Goal: Task Accomplishment & Management: Manage account settings

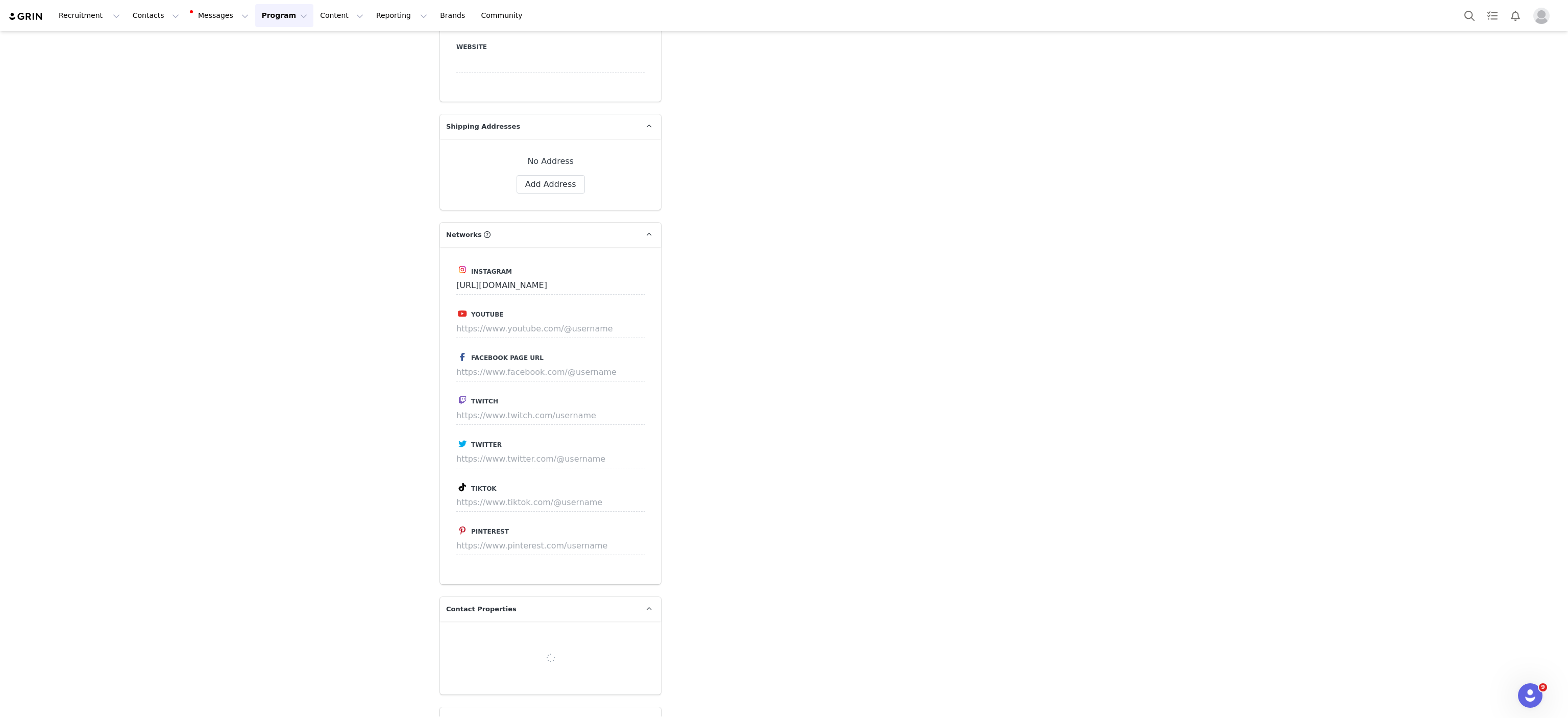
scroll to position [1884, 0]
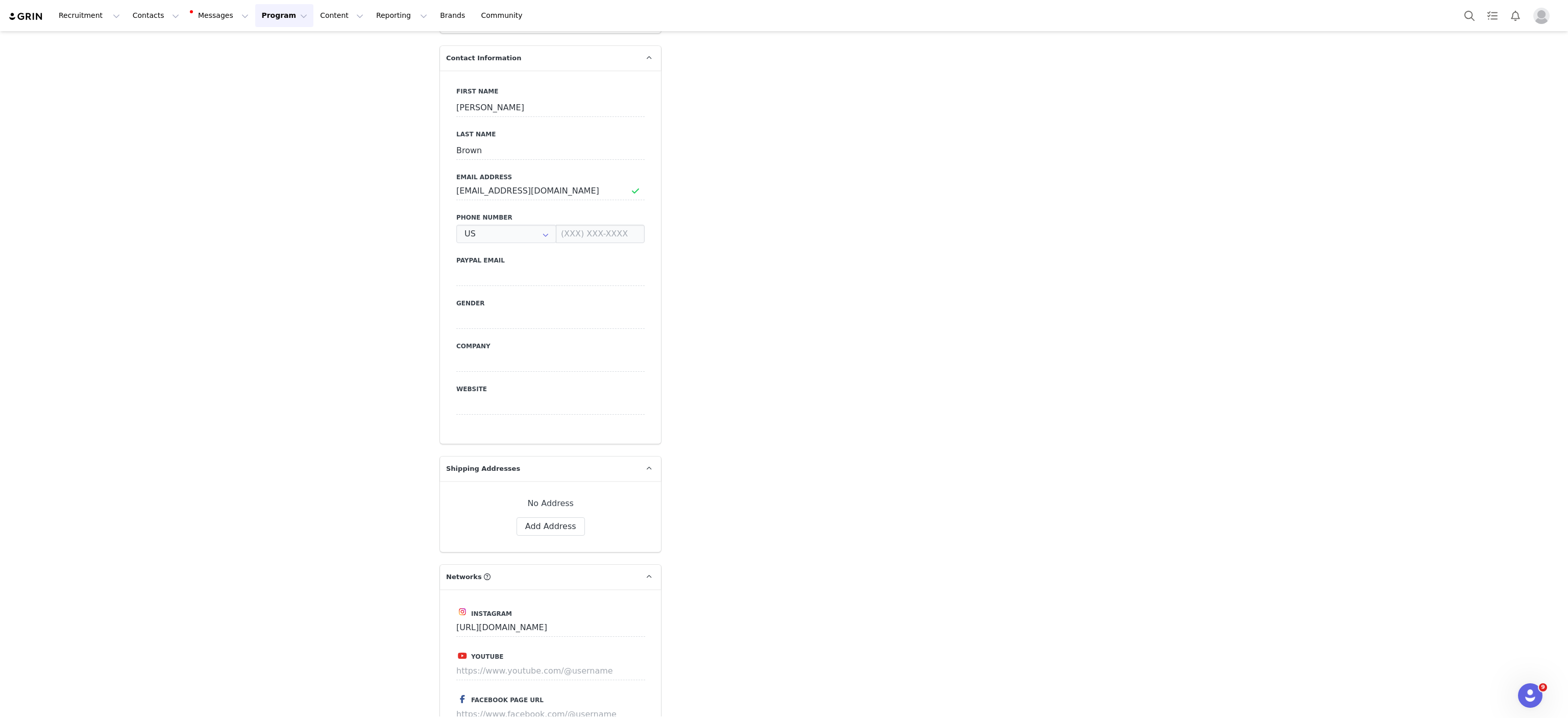
type input "+1 ([GEOGRAPHIC_DATA])"
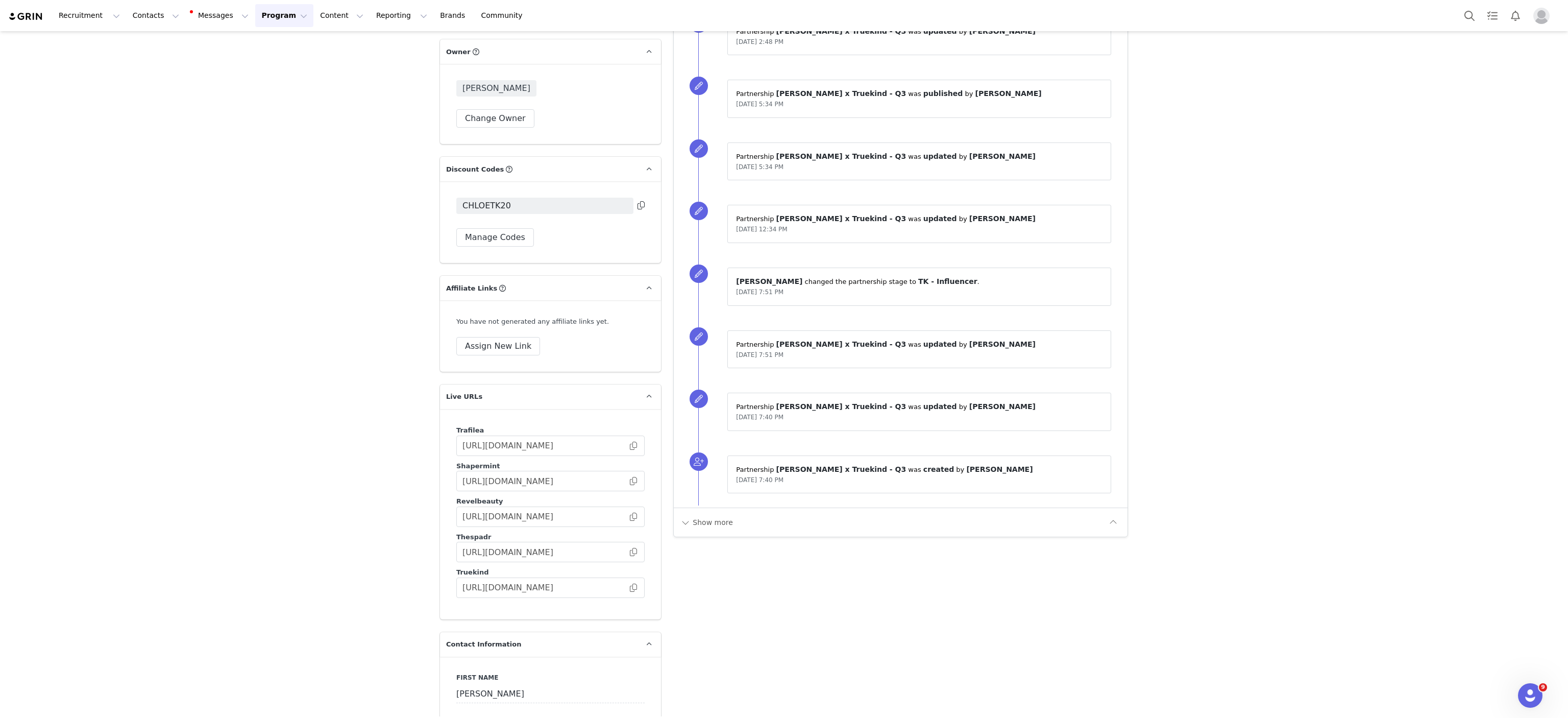
scroll to position [844, 0]
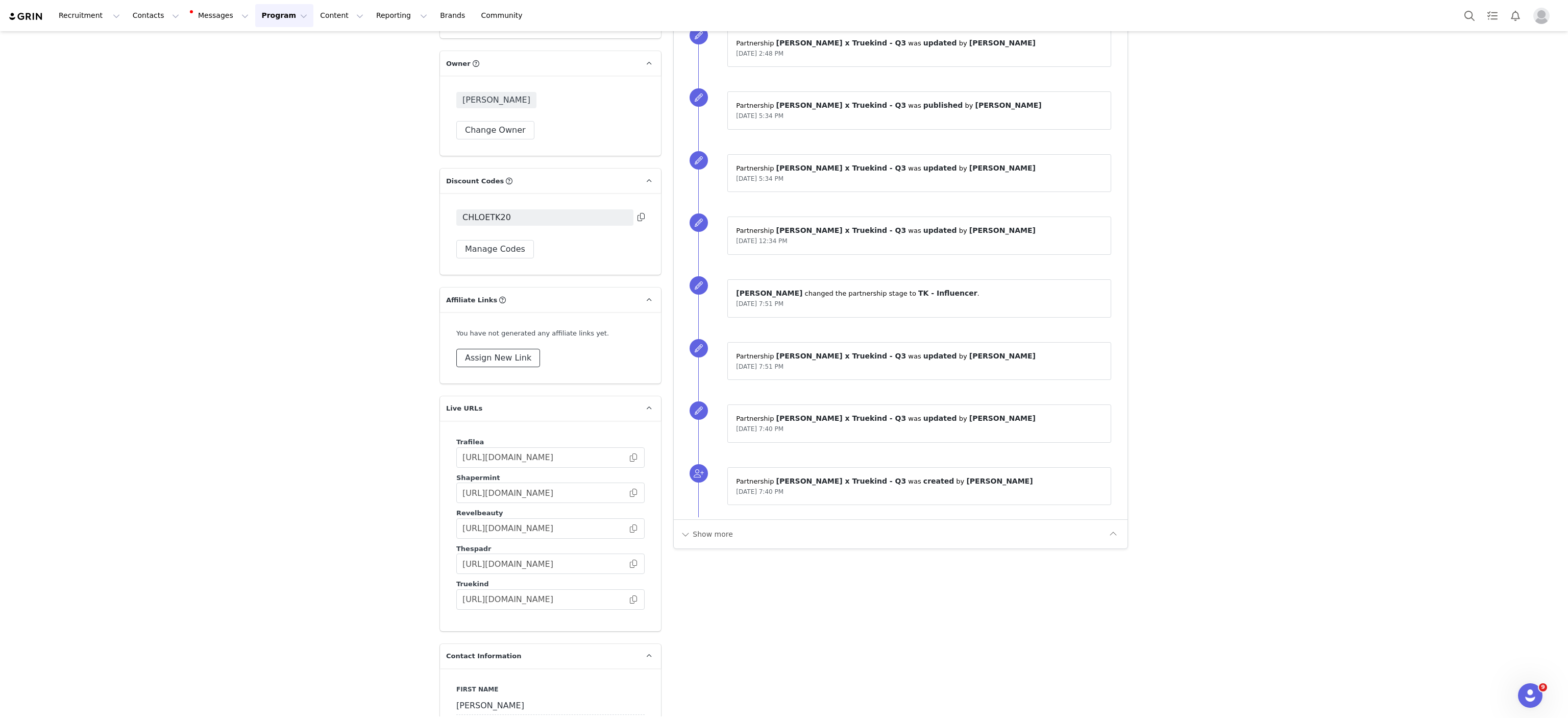
click at [484, 361] on button "Assign New Link" at bounding box center [497, 357] width 83 height 19
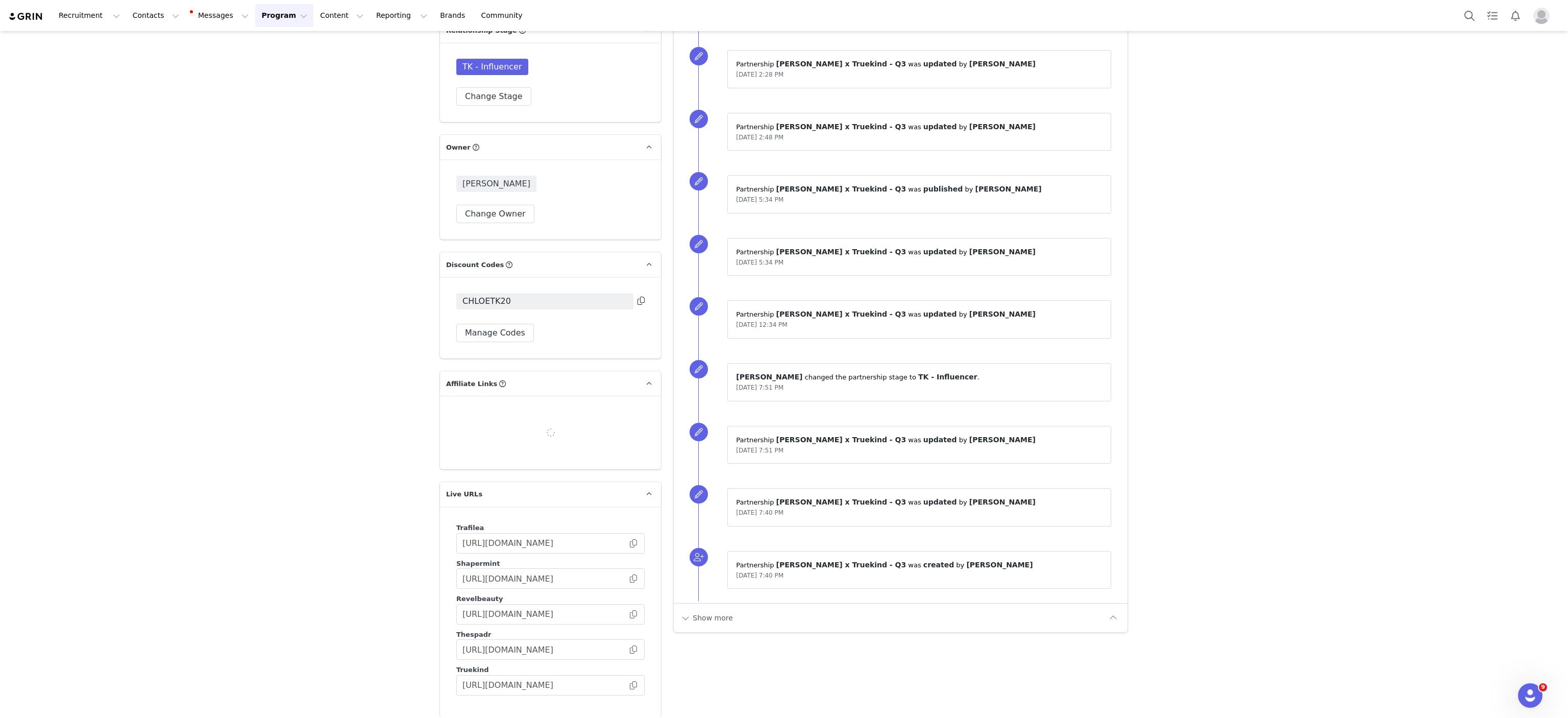
scroll to position [929, 0]
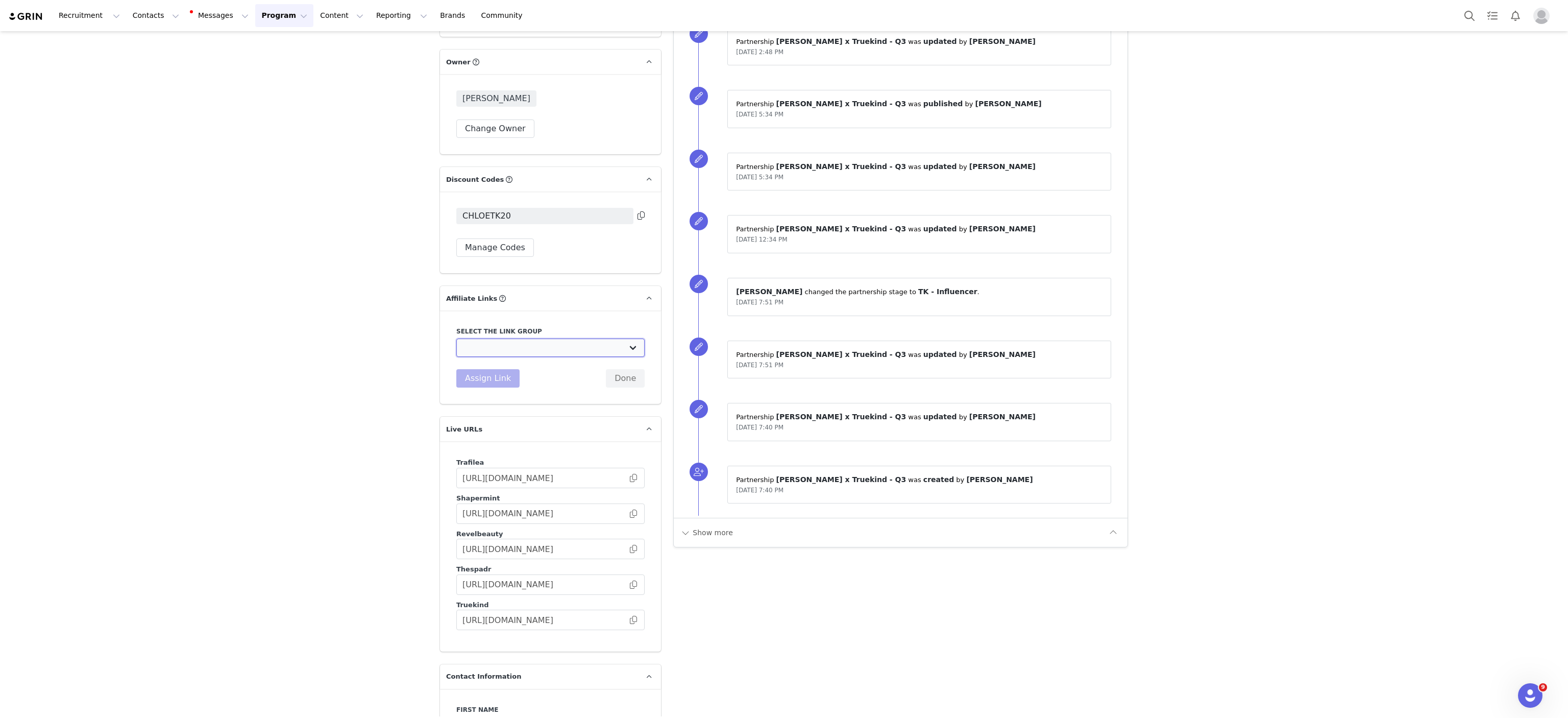
click at [629, 350] on select "Mother's Day Influencers: https://shapermint.com/collections/mothers-day-sale B…" at bounding box center [550, 348] width 189 height 19
select select "32675"
click at [456, 342] on select "Mother's Day Influencers: https://shapermint.com/collections/mothers-day-sale B…" at bounding box center [550, 348] width 189 height 19
click at [494, 377] on button "Assign Link" at bounding box center [488, 378] width 63 height 19
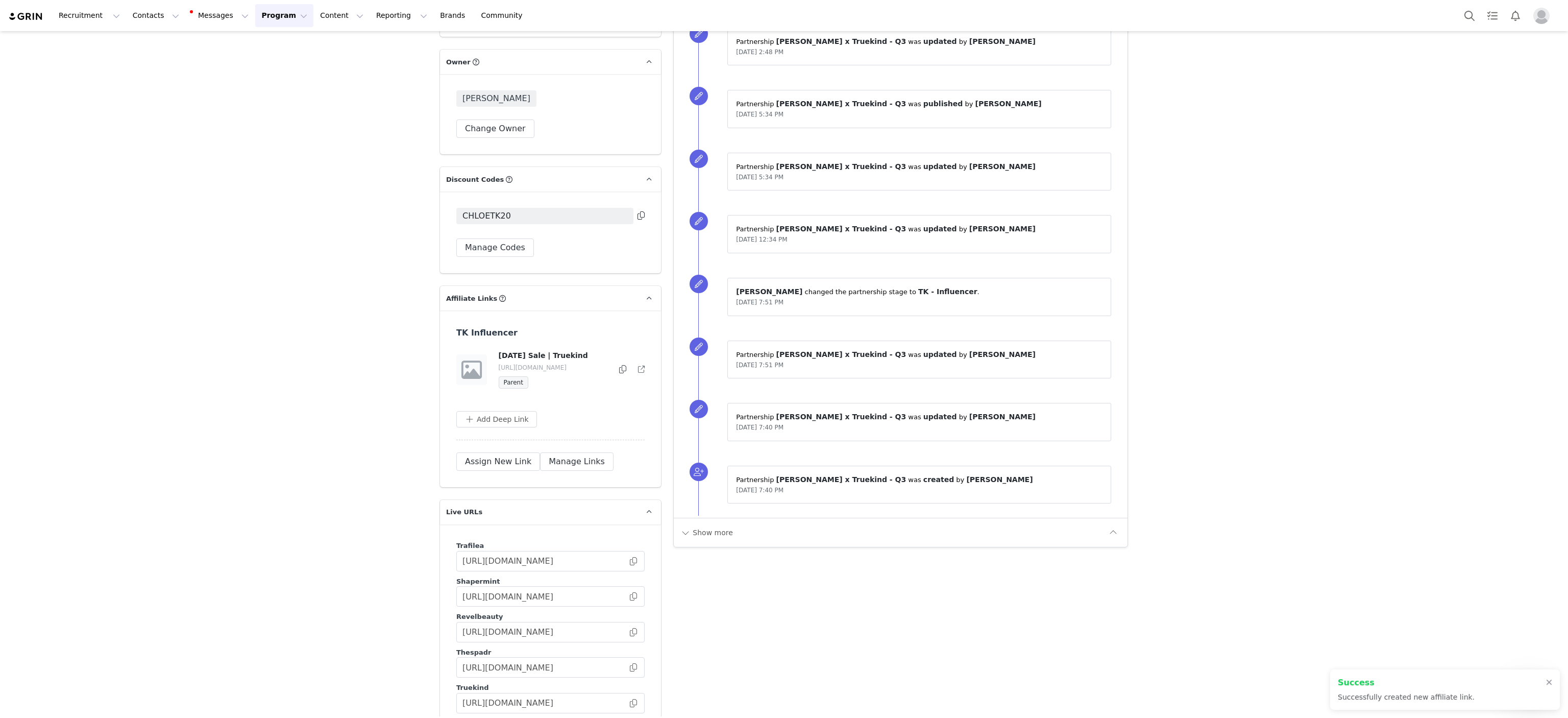
click at [619, 373] on icon at bounding box center [622, 370] width 7 height 8
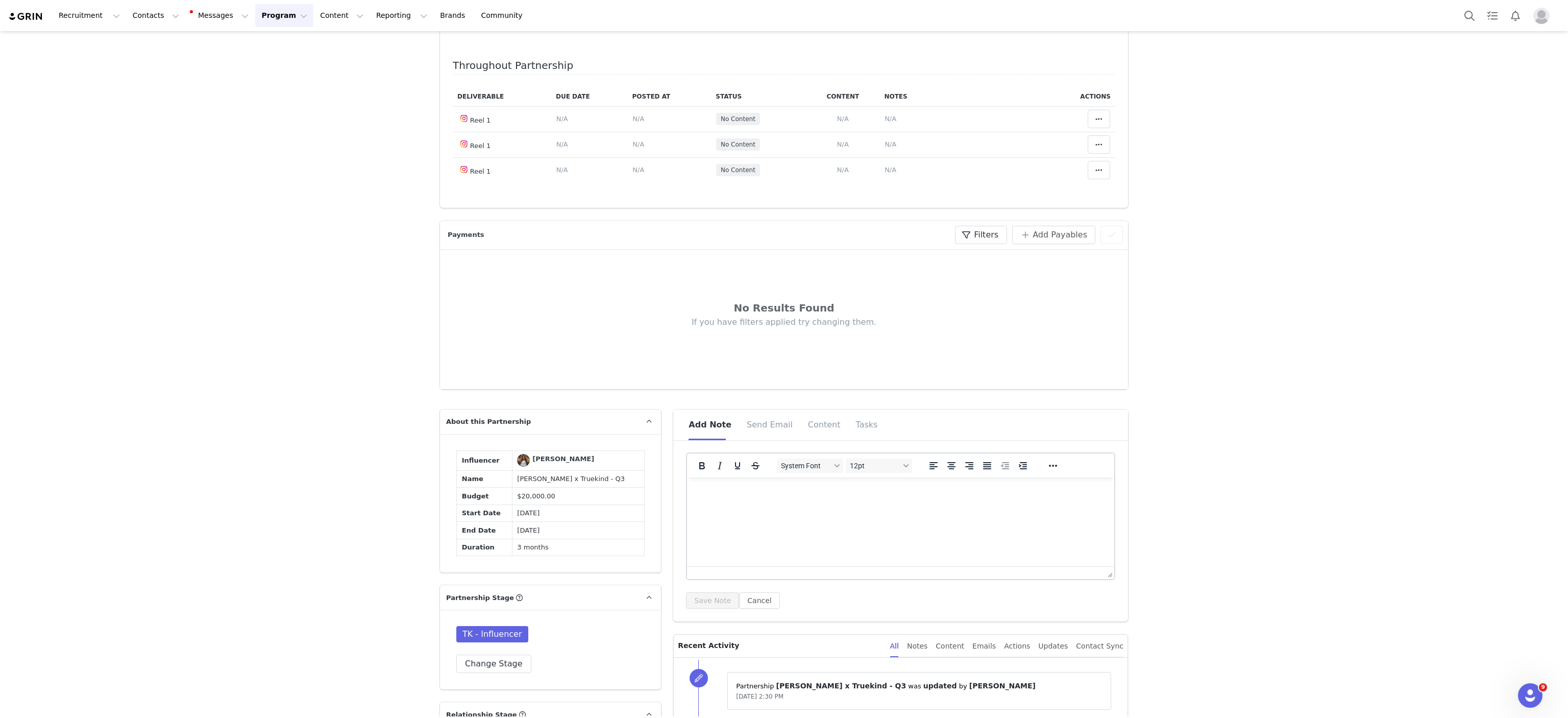
scroll to position [0, 0]
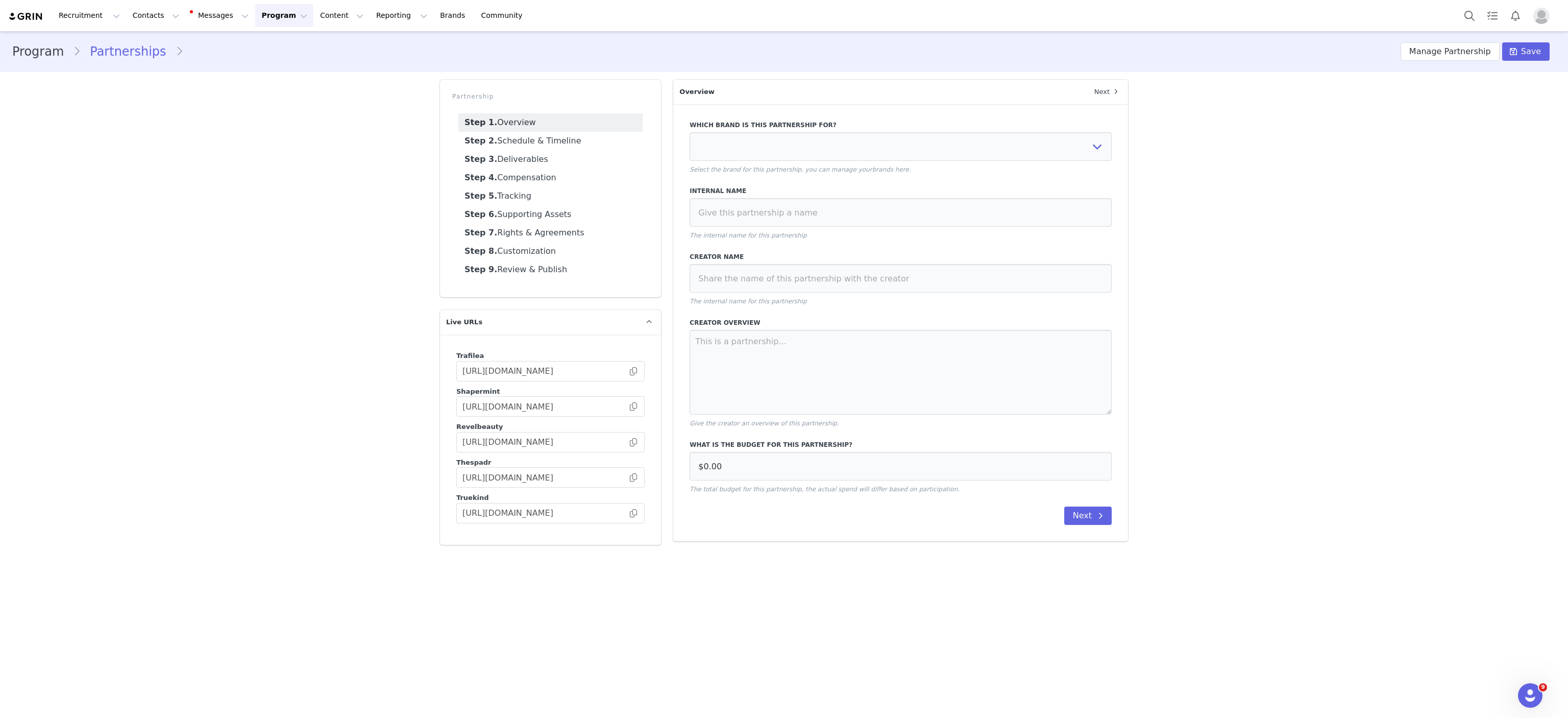
select select
type input "[PERSON_NAME] x Truekind Q3 Collaboration"
type input "[PERSON_NAME]"
select select "a8d3d8e0-ff57-4d8c-a7c0-b3e429641d4d"
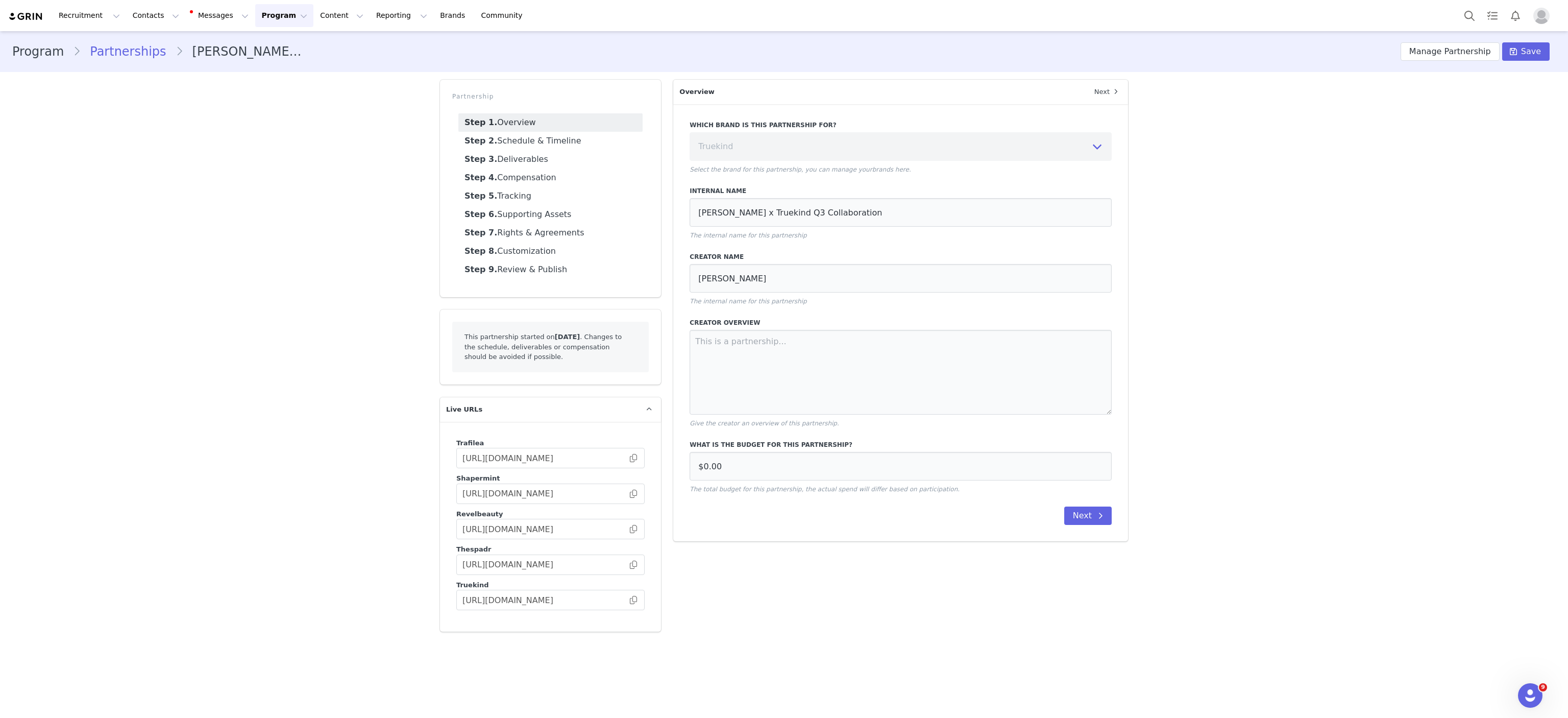
click at [262, 43] on li "[PERSON_NAME] x Truekind Q3 Collaboration" at bounding box center [243, 51] width 135 height 19
click at [1474, 44] on button "Manage Partnership" at bounding box center [1450, 51] width 99 height 19
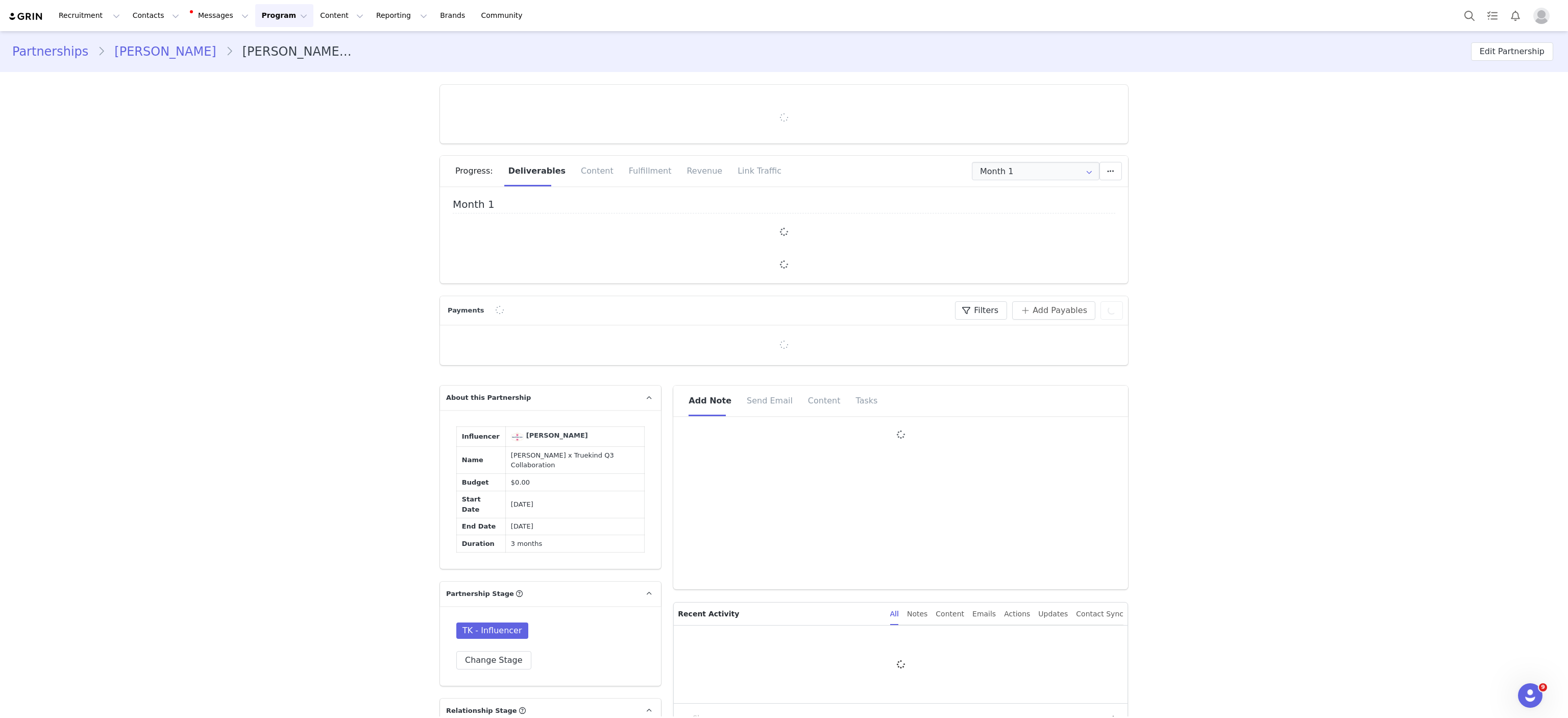
type input "+1 ([GEOGRAPHIC_DATA])"
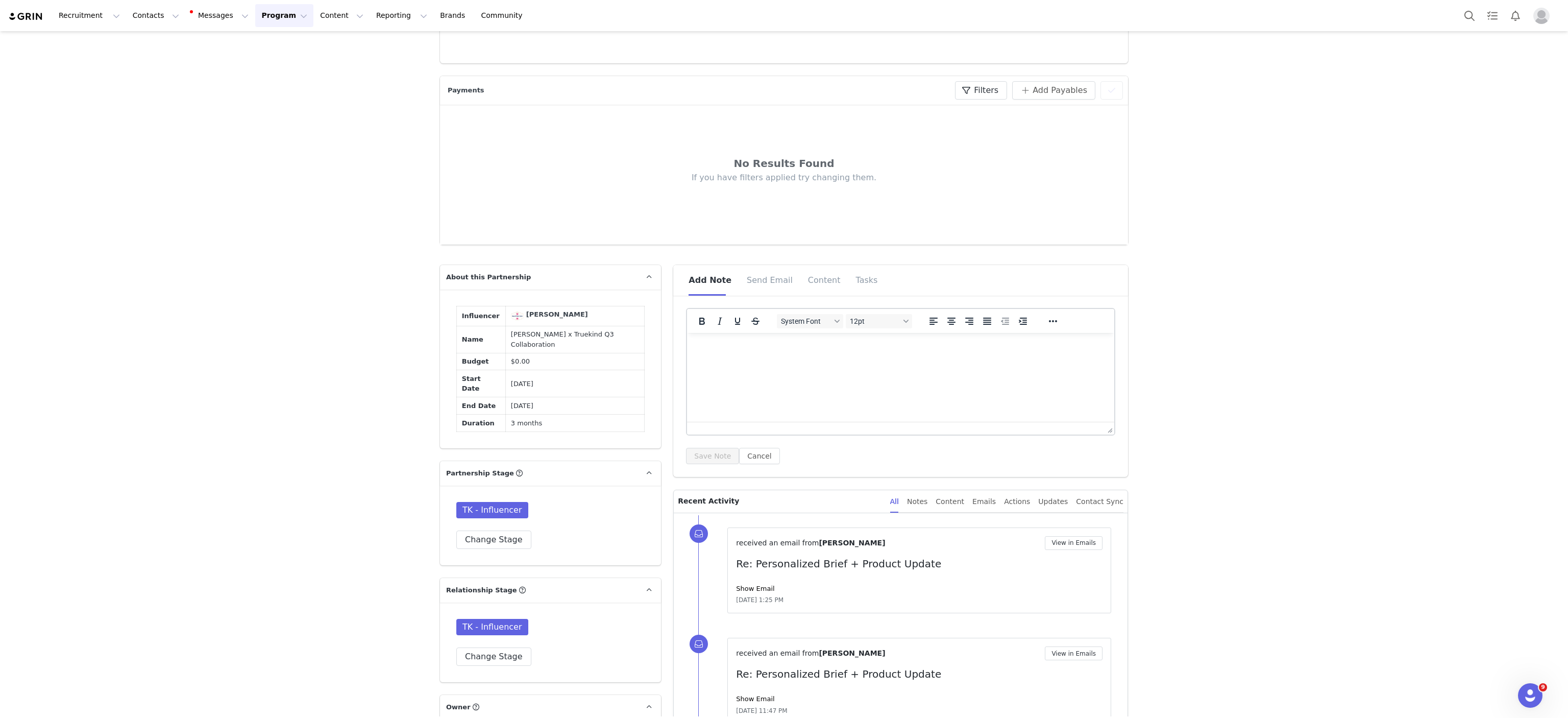
scroll to position [337, 0]
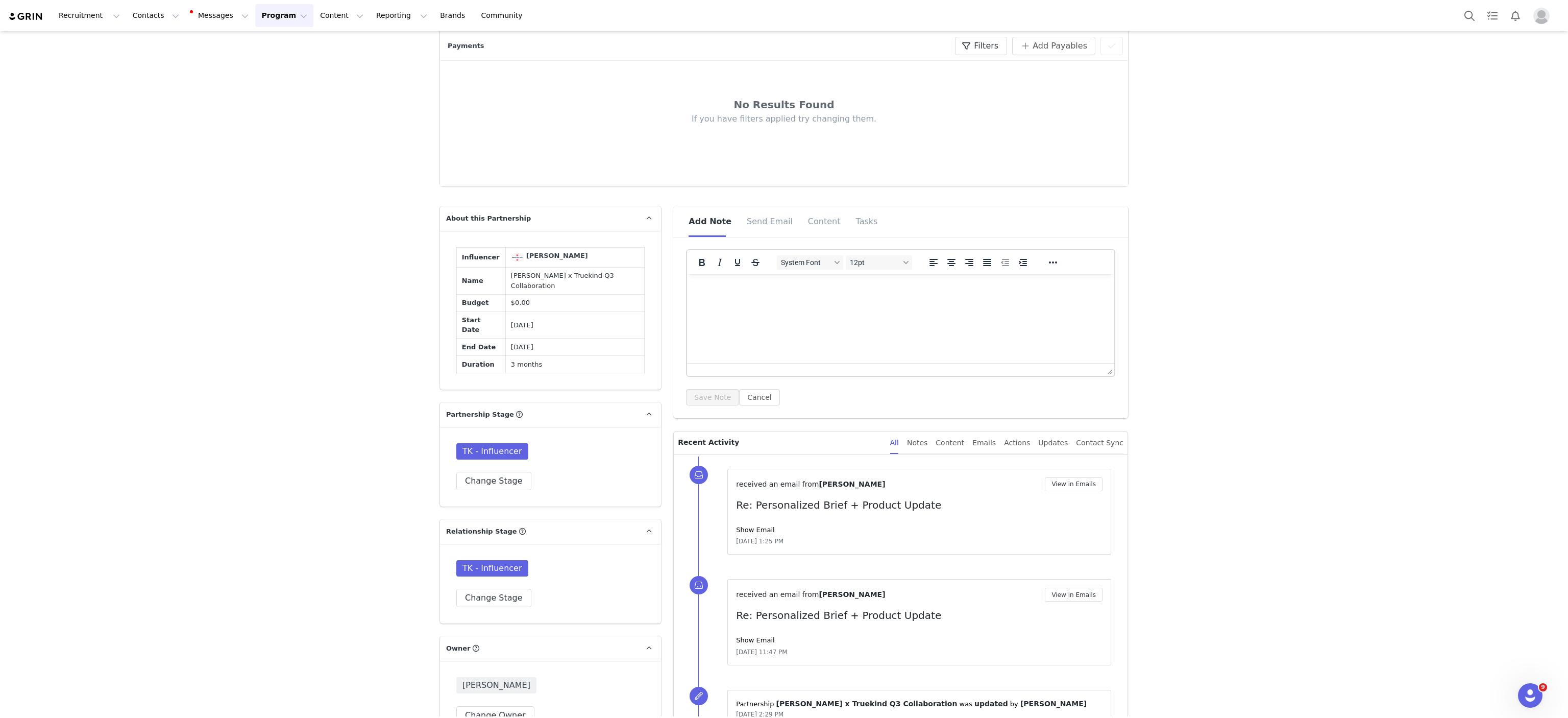
click at [538, 250] on td "Brandi Mercado" at bounding box center [574, 257] width 138 height 20
click at [538, 258] on div "Brandi Mercado" at bounding box center [557, 255] width 62 height 11
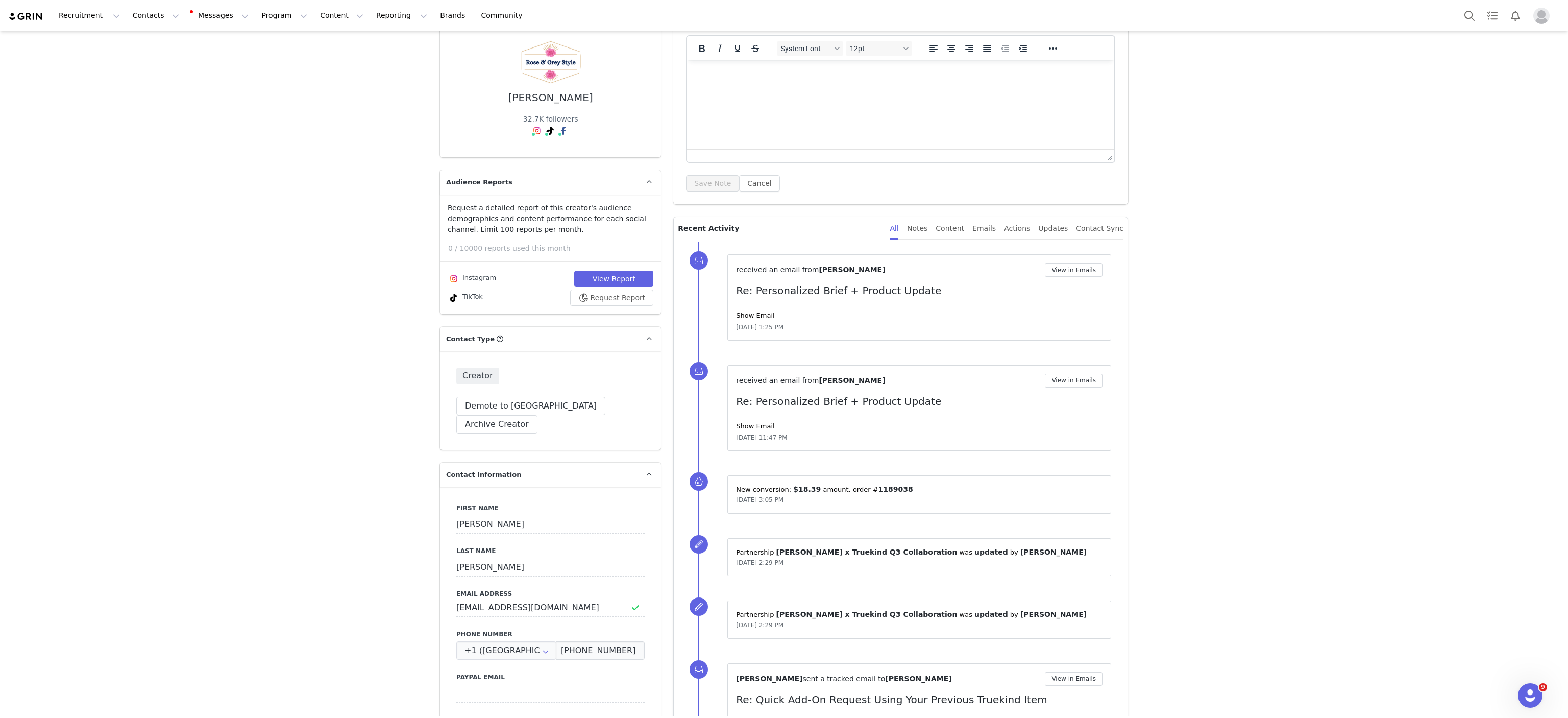
scroll to position [94, 0]
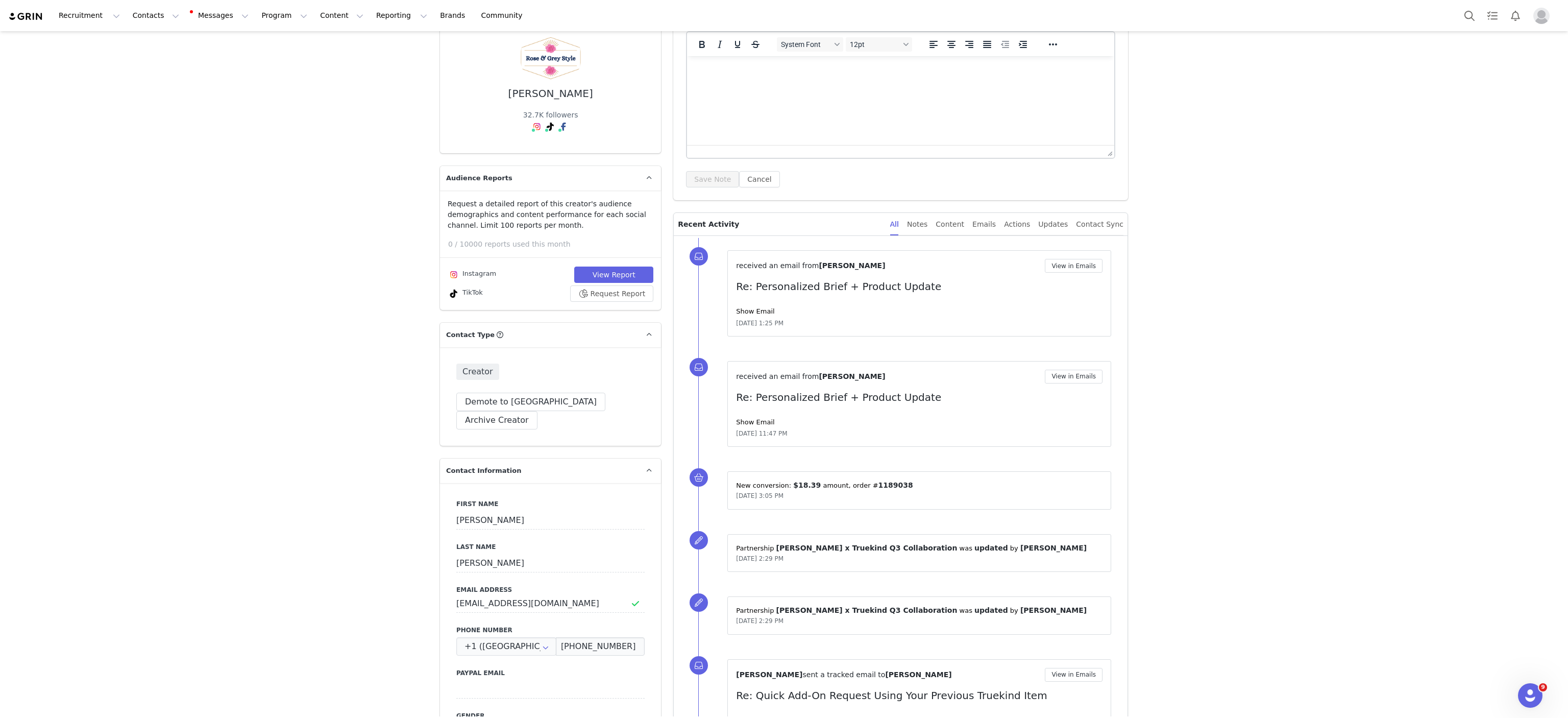
click at [972, 233] on div "All Notes Content Emails Actions Updates Contact Sync" at bounding box center [1007, 224] width 233 height 23
click at [964, 227] on div "Content" at bounding box center [949, 224] width 28 height 23
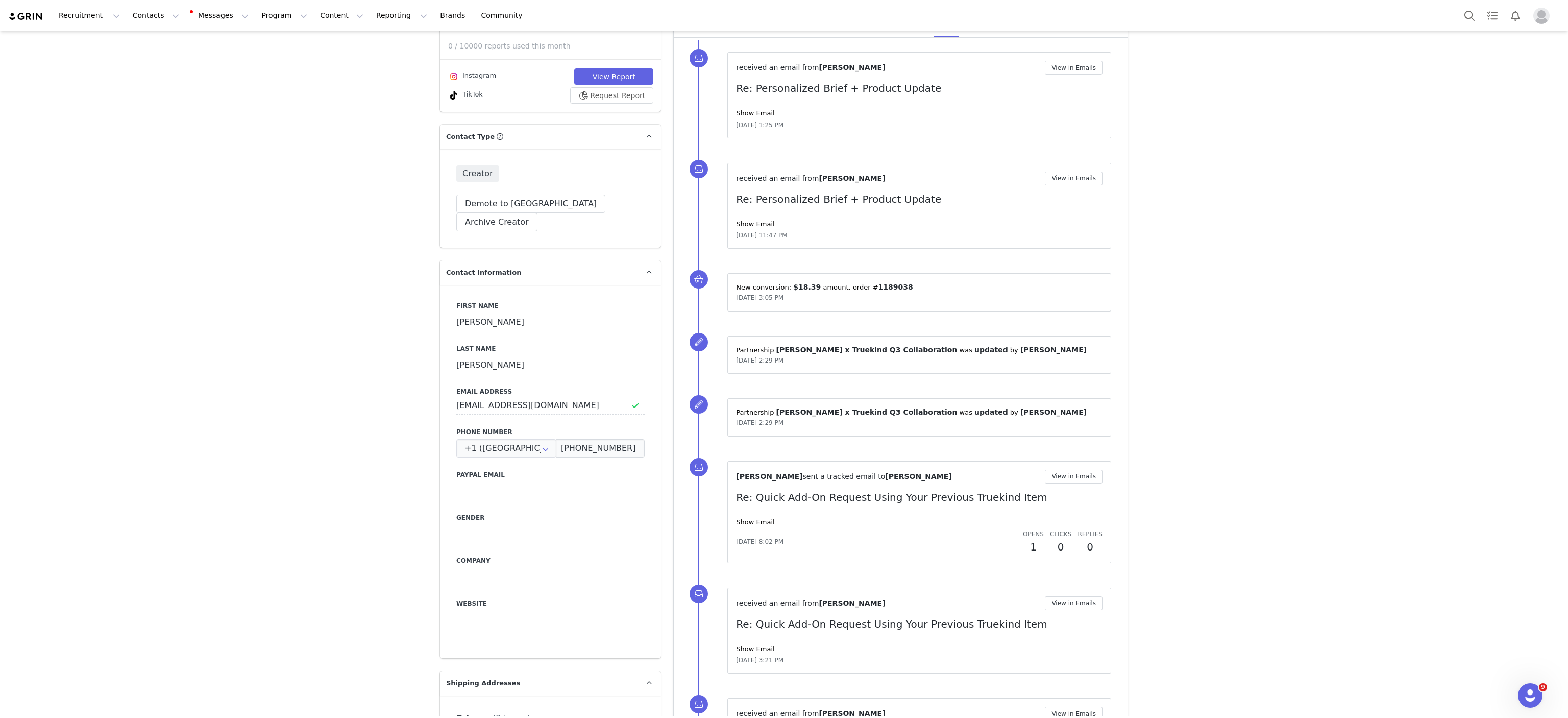
scroll to position [105, 0]
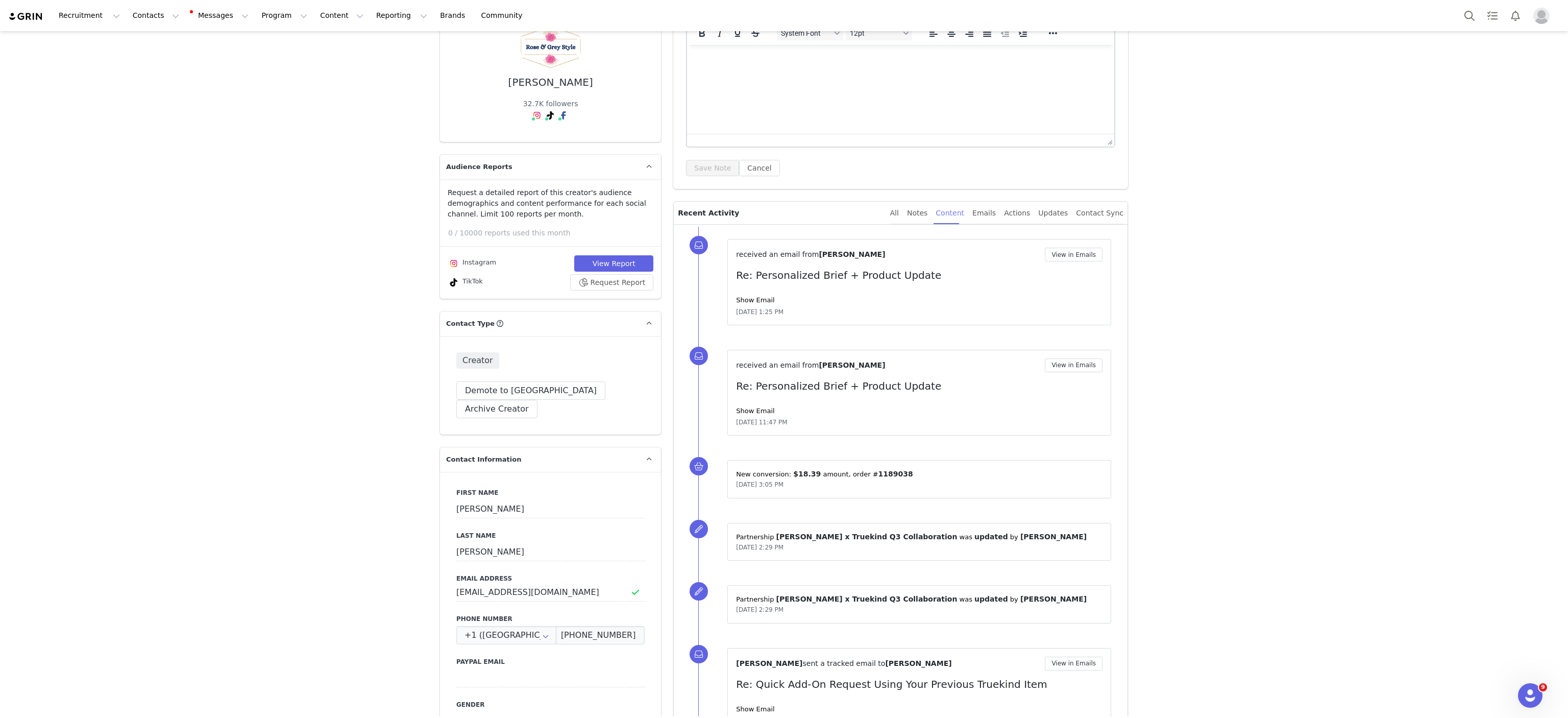
click at [964, 213] on div "Content" at bounding box center [949, 213] width 28 height 23
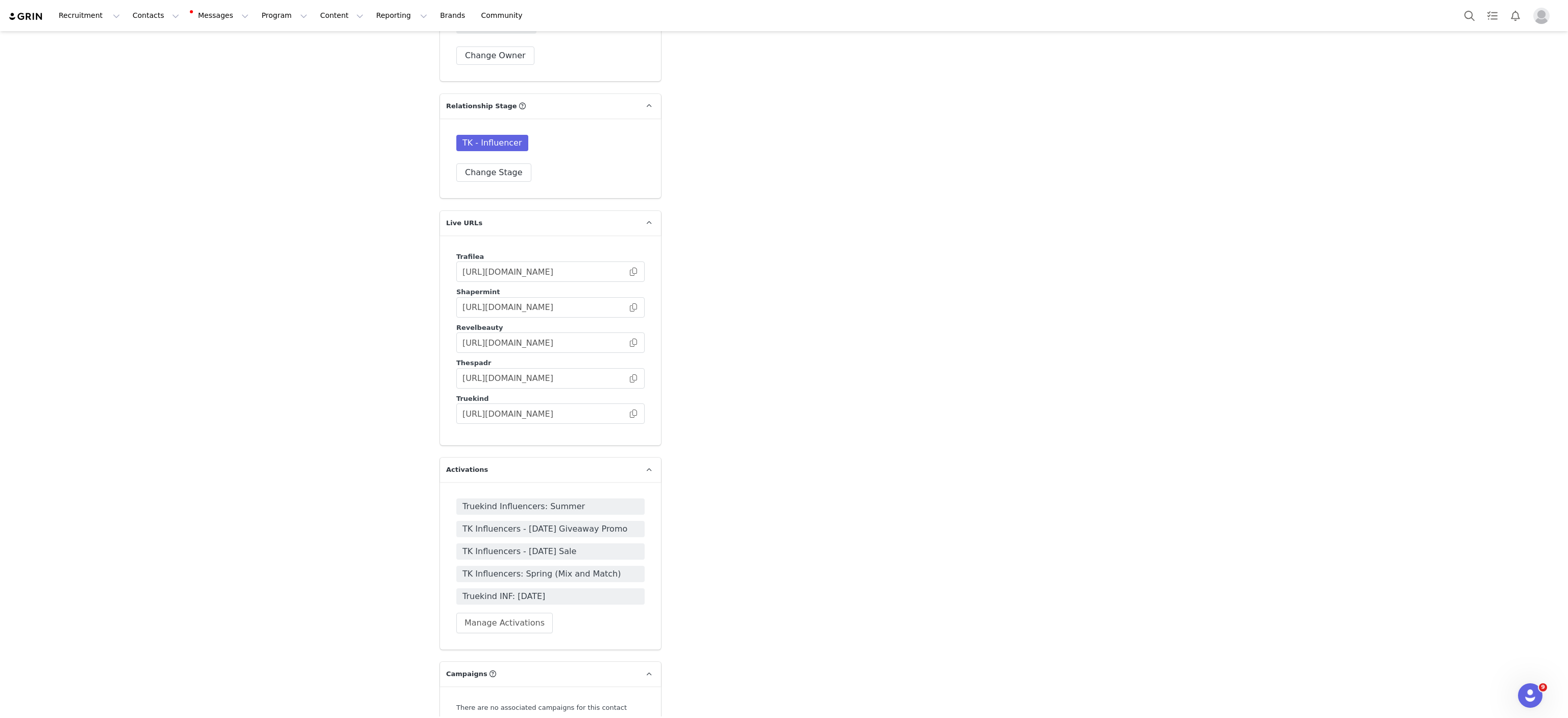
scroll to position [2392, 0]
click at [553, 521] on span "TK Influencers - Women's History Month Giveaway Promo" at bounding box center [550, 527] width 176 height 12
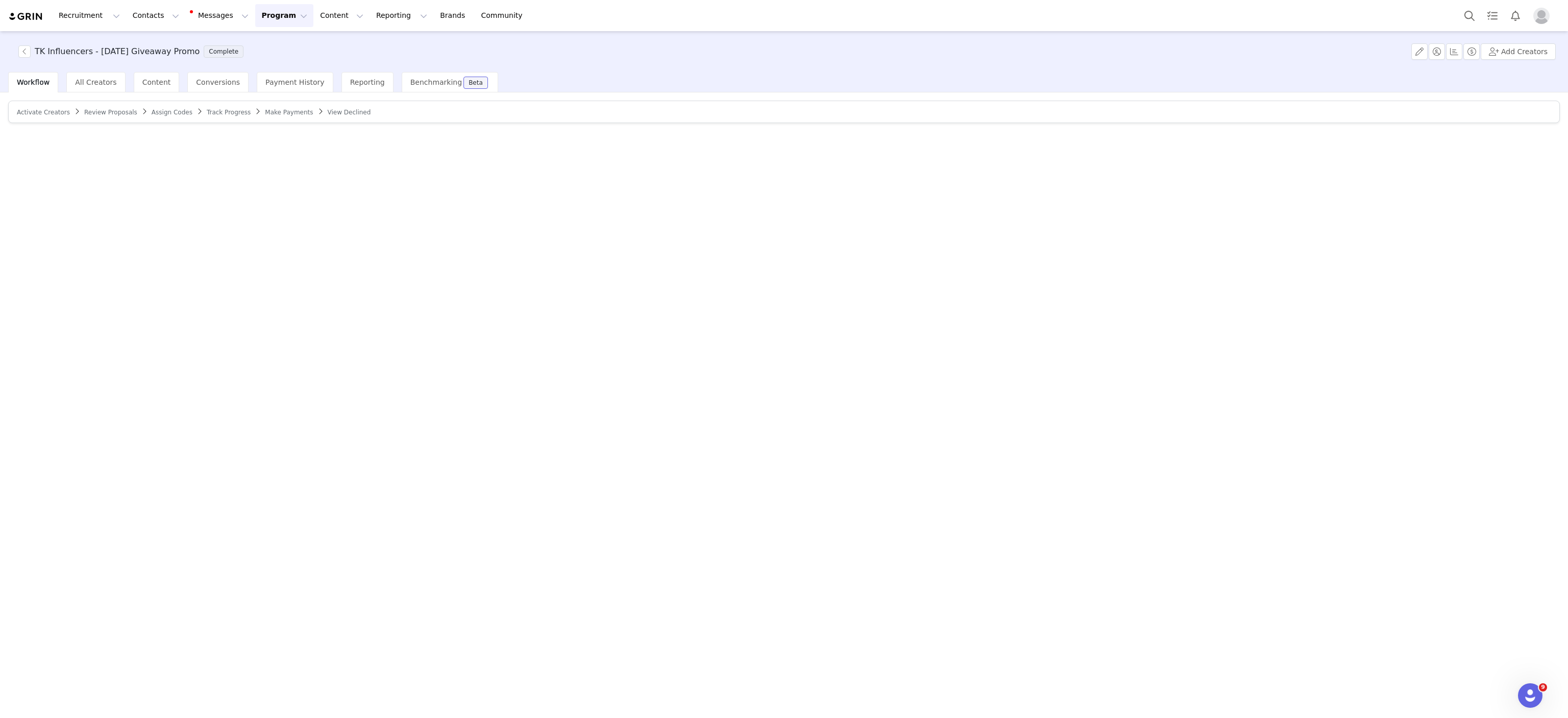
click at [212, 111] on span "Track Progress" at bounding box center [228, 112] width 44 height 7
click at [145, 83] on span "Content" at bounding box center [156, 82] width 28 height 8
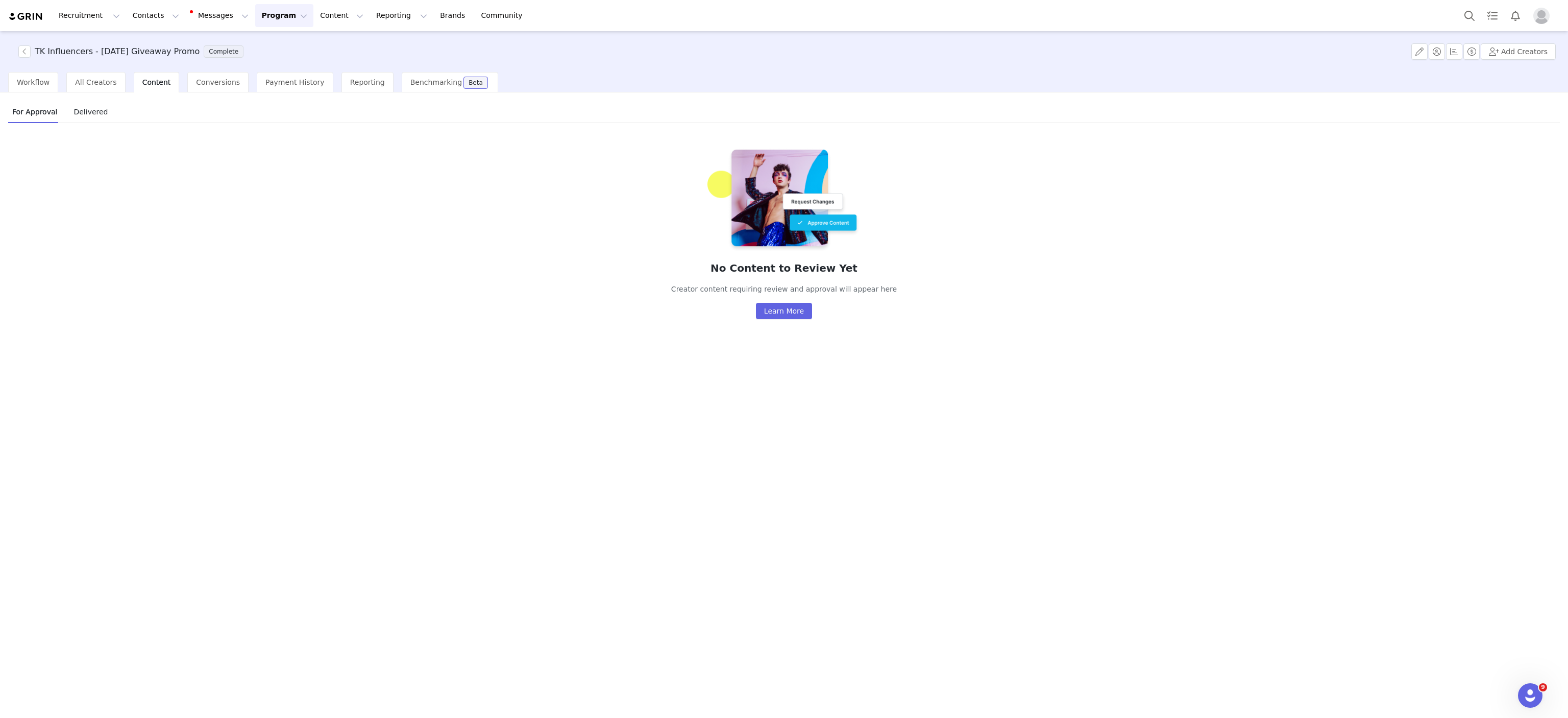
click at [81, 119] on span "Delivered" at bounding box center [91, 112] width 42 height 16
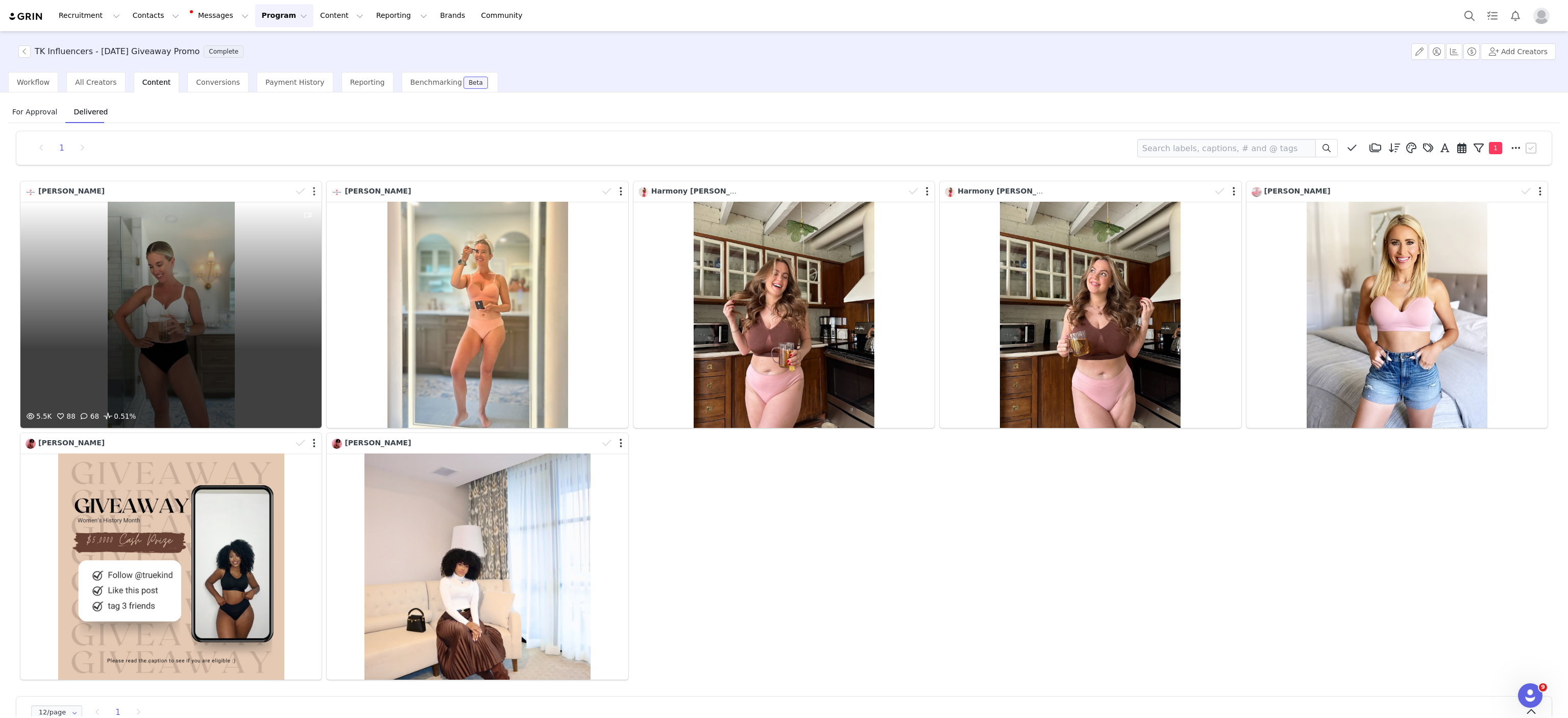
click at [313, 187] on button "button" at bounding box center [313, 191] width 2 height 11
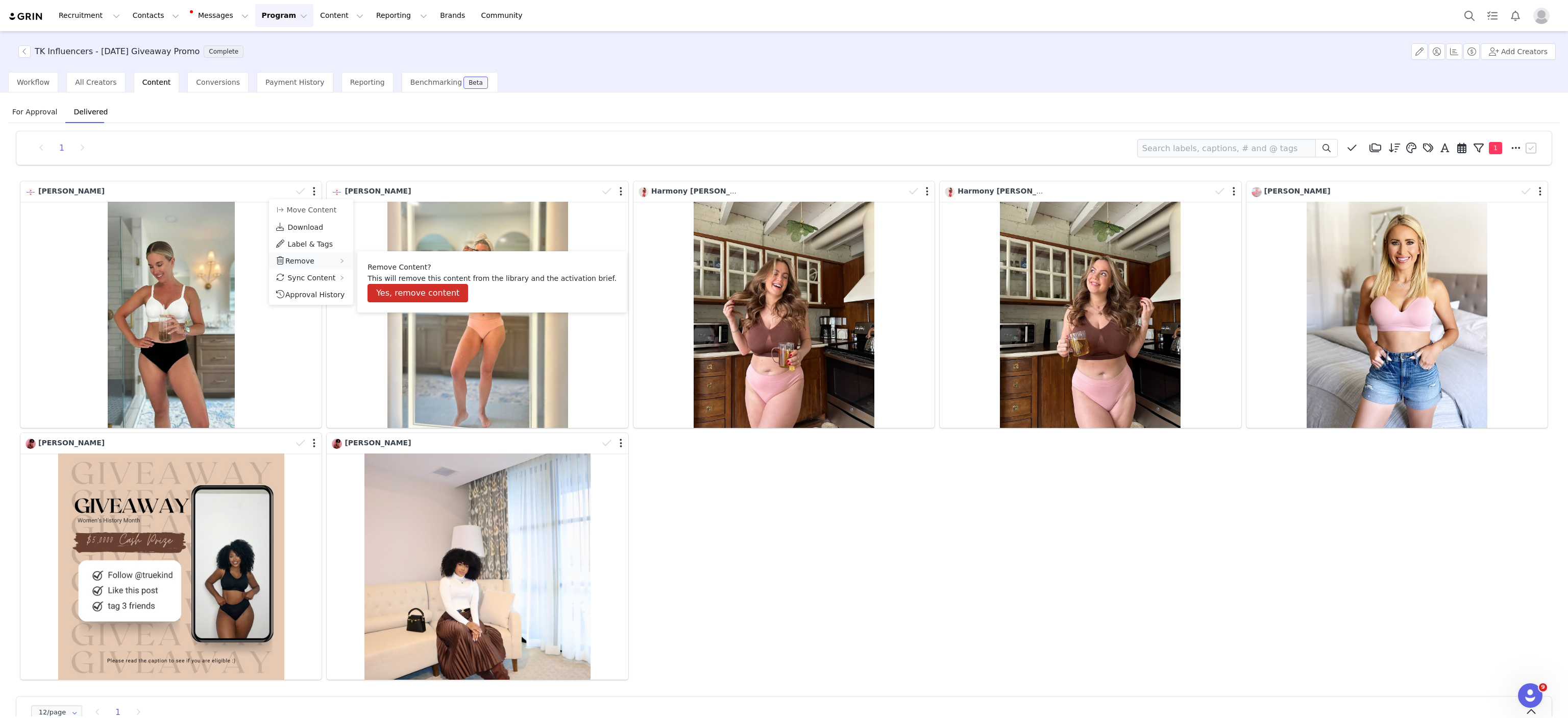
click at [302, 263] on span "Remove" at bounding box center [300, 261] width 29 height 8
click at [409, 292] on button "Yes, remove content" at bounding box center [418, 293] width 100 height 19
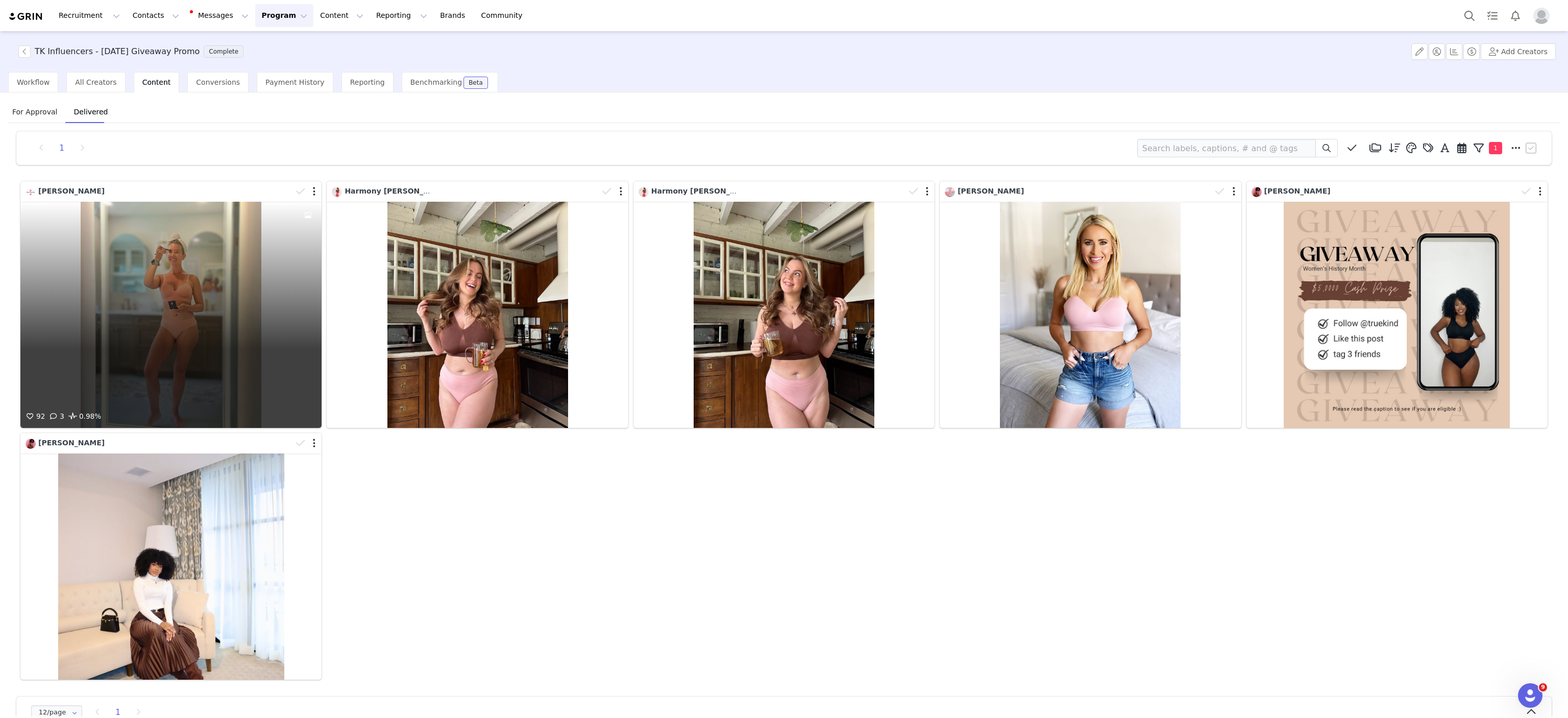
click at [313, 190] on div at bounding box center [306, 191] width 30 height 15
click at [311, 190] on button "button" at bounding box center [312, 193] width 2 height 11
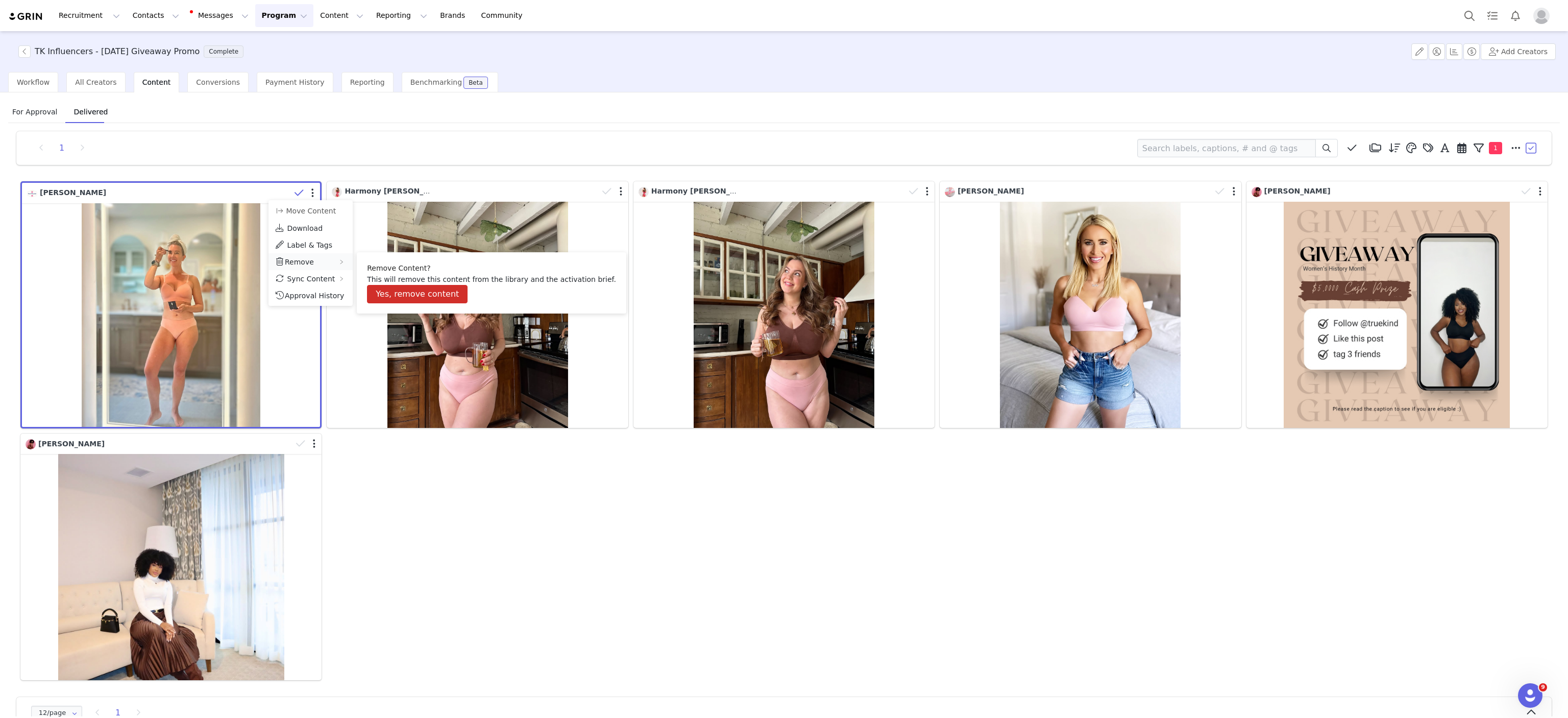
click at [316, 256] on div "Remove" at bounding box center [310, 262] width 84 height 17
click at [390, 292] on button "Yes, remove content" at bounding box center [417, 294] width 100 height 19
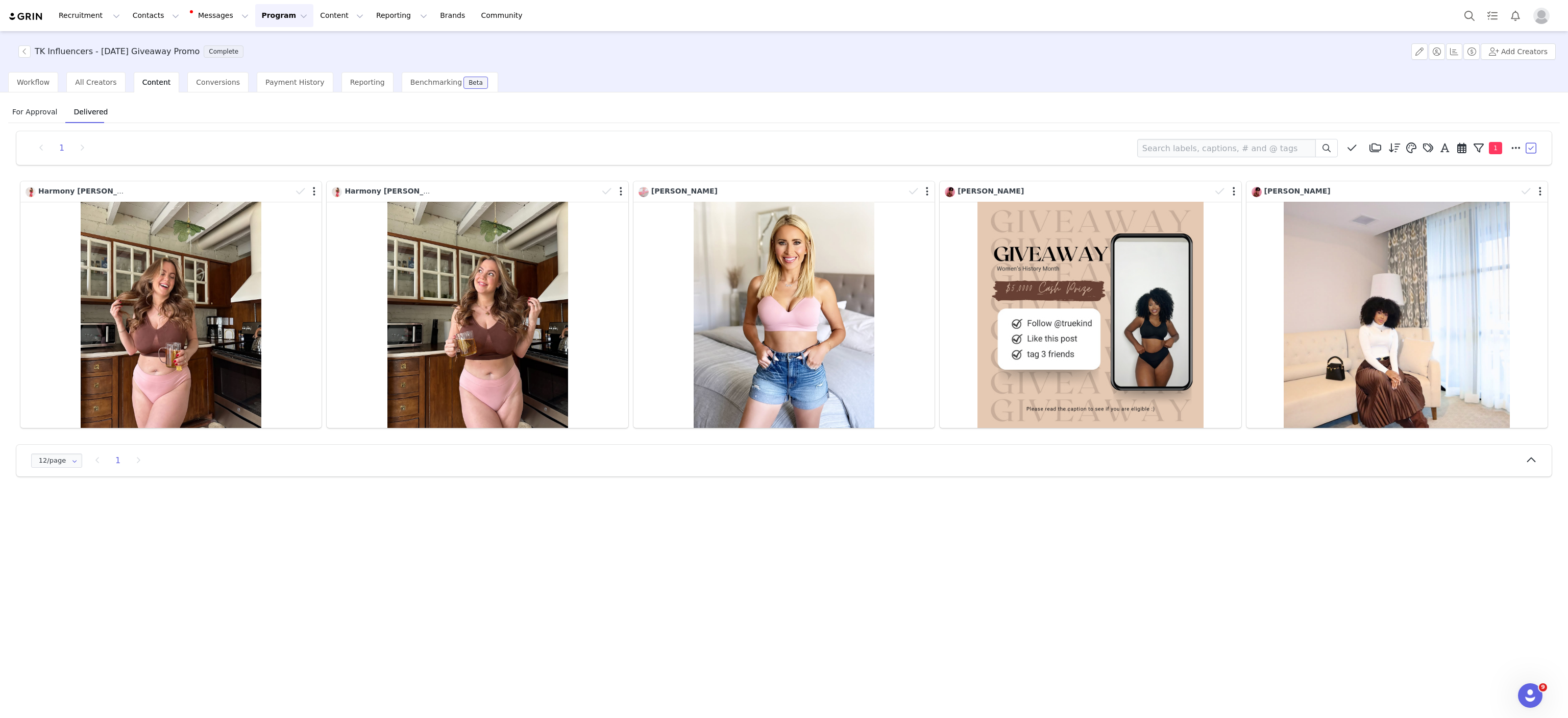
click at [820, 574] on div "For Approval Delivered 1 Media Library (3083) BAP Ads (313) UK Creators (150) C…" at bounding box center [784, 404] width 1568 height 624
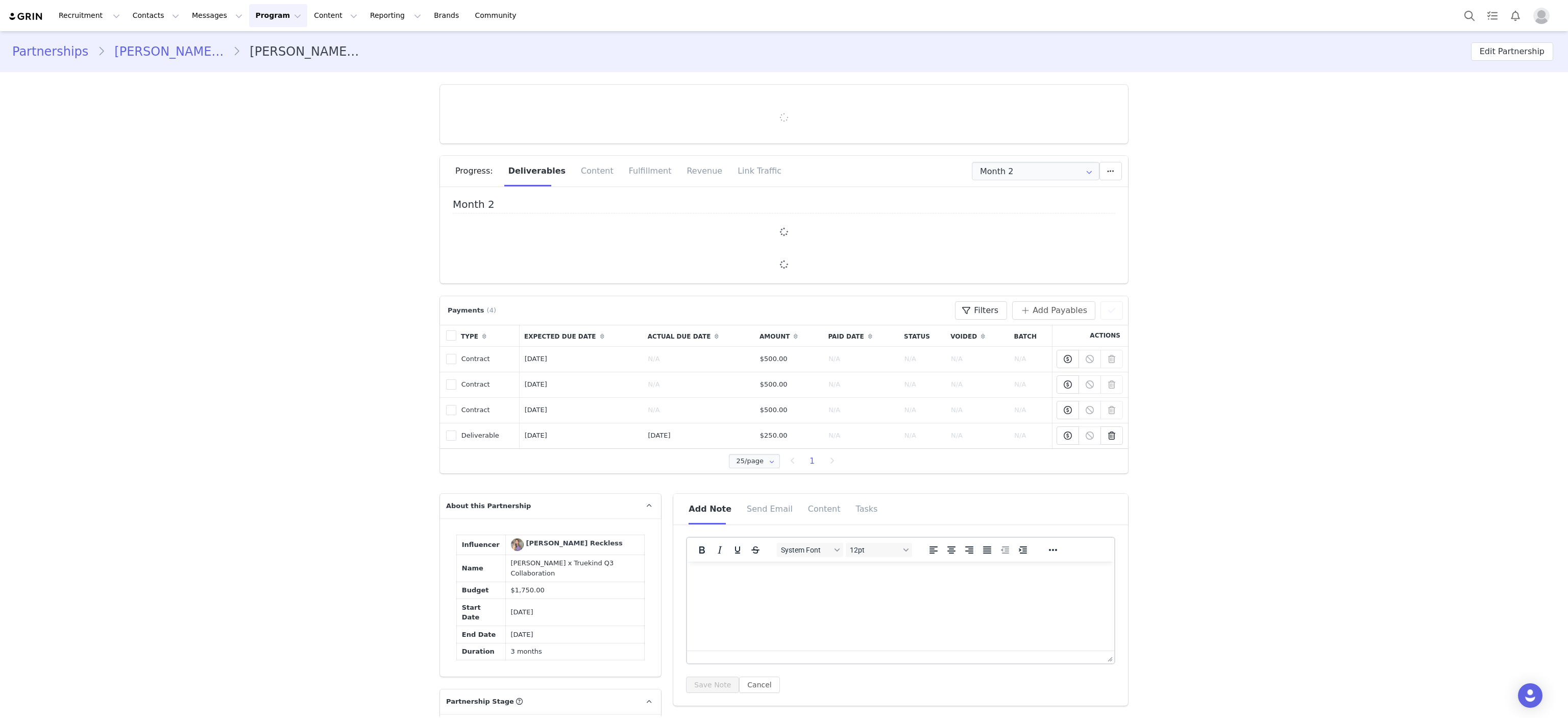
type input "+1 ([GEOGRAPHIC_DATA])"
